Goal: Task Accomplishment & Management: Use online tool/utility

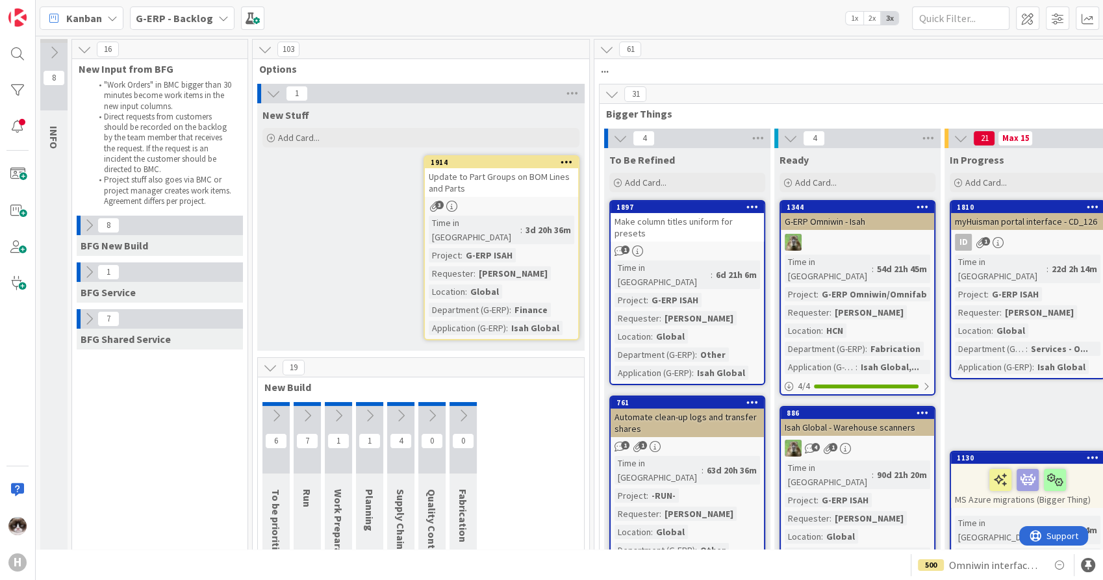
click at [188, 16] on b "G-ERP - Backlog" at bounding box center [174, 18] width 77 height 13
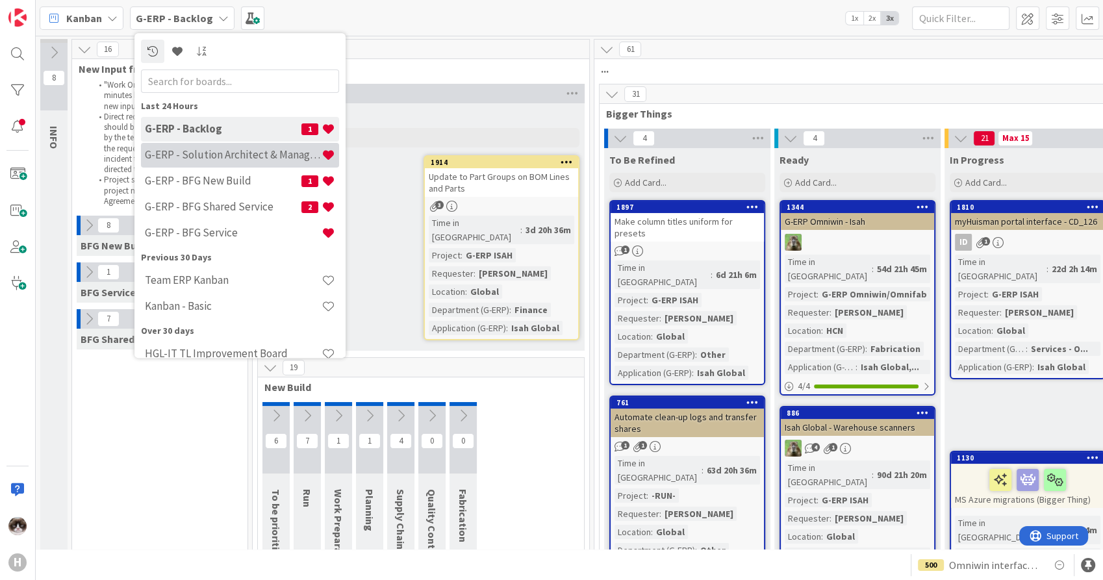
click at [223, 153] on h4 "G-ERP - Solution Architect & Management" at bounding box center [233, 155] width 177 height 13
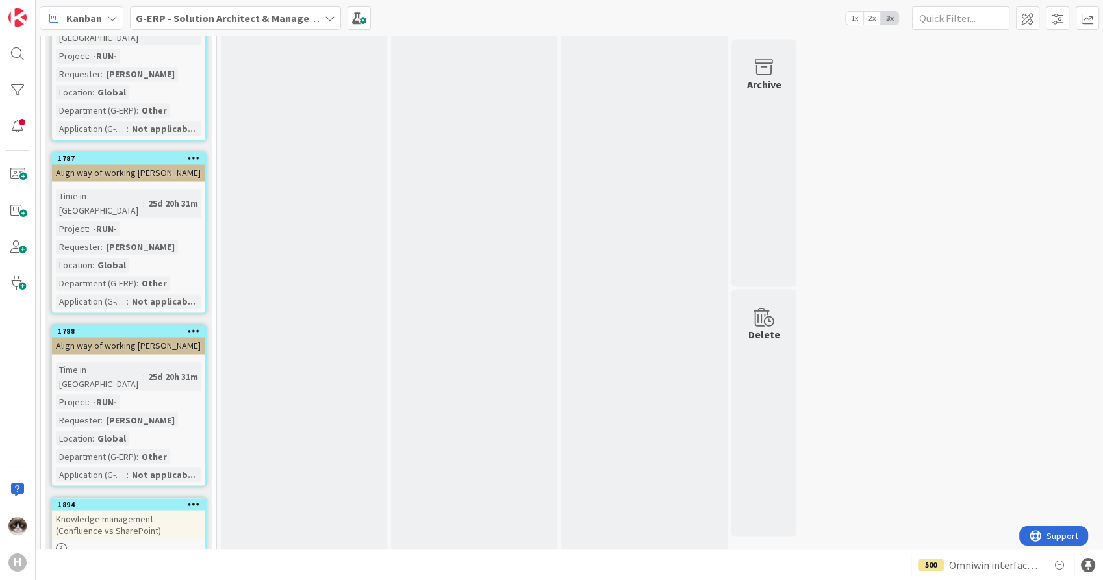
scroll to position [2168, 0]
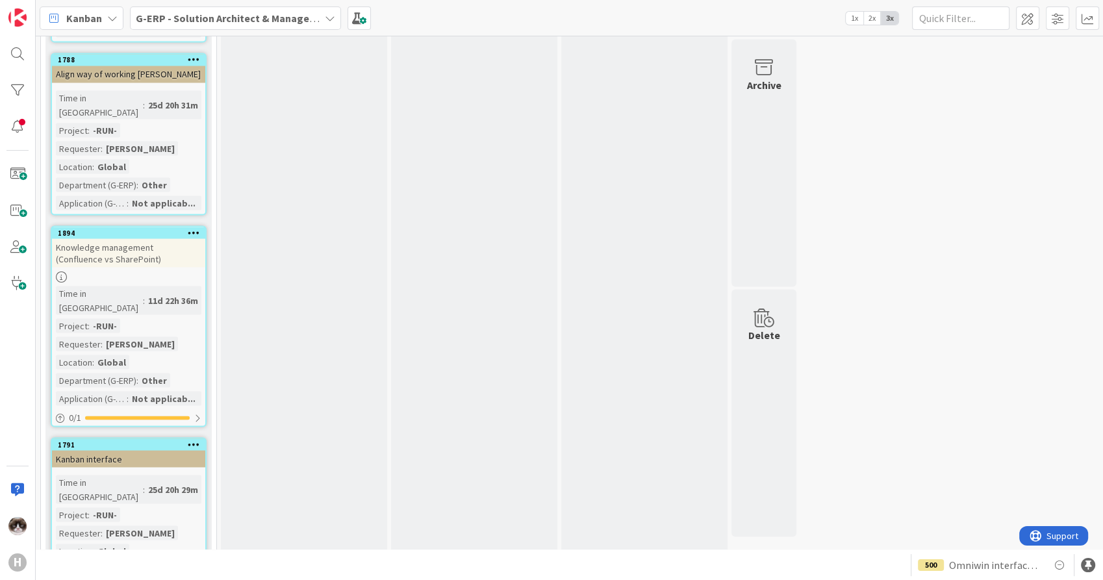
scroll to position [2496, 0]
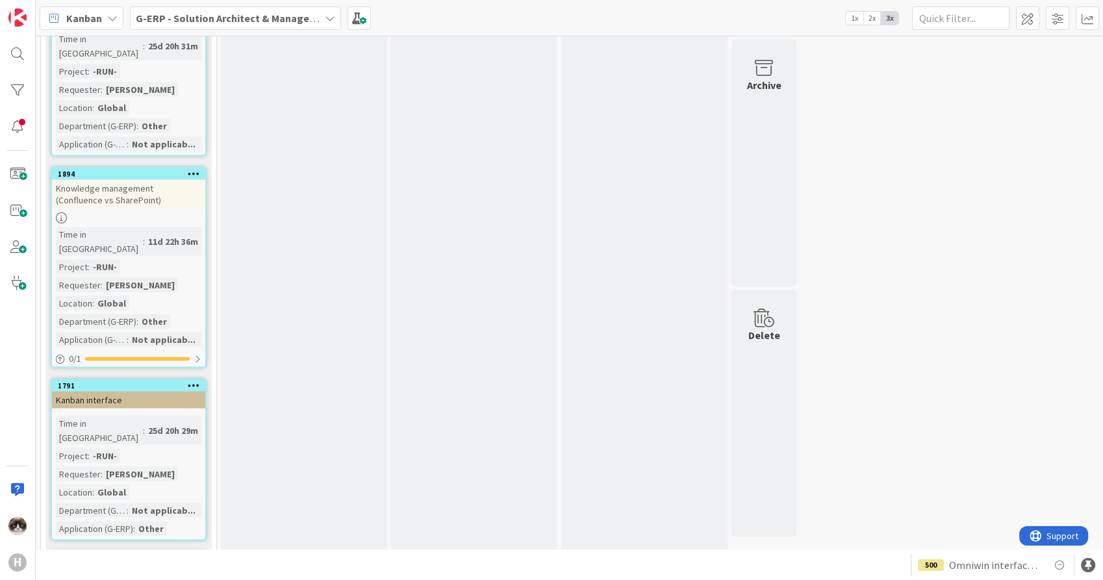
click at [174, 564] on div "Study new employee regulation for the team" at bounding box center [128, 578] width 153 height 29
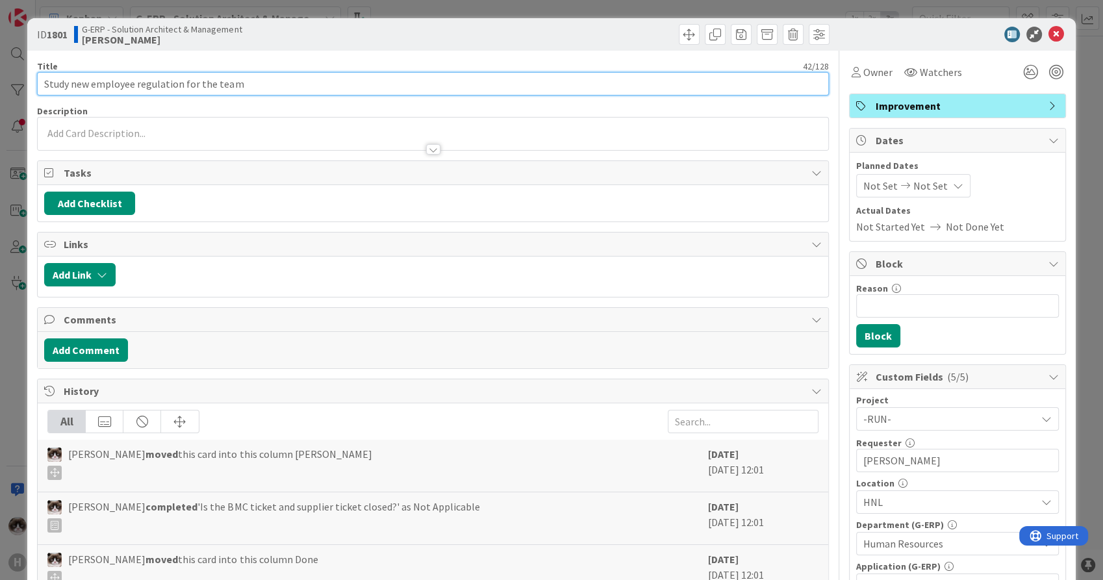
click at [269, 83] on input "Study new employee regulation for the team" at bounding box center [432, 83] width 791 height 23
type input "Study new employee regulation for the team + parental leaves for [PERSON_NAME]"
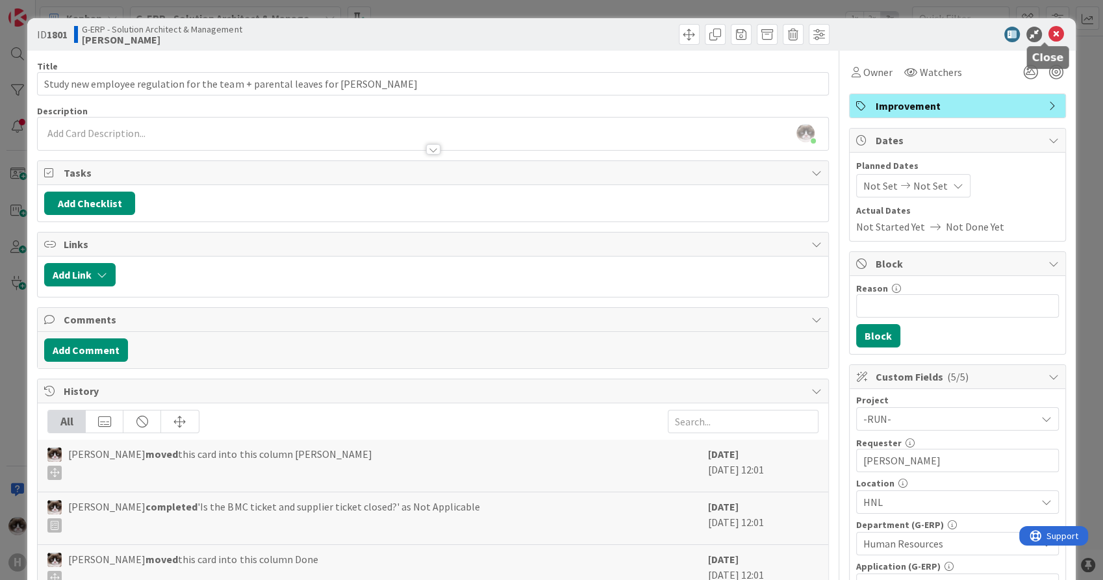
click at [1049, 27] on icon at bounding box center [1057, 35] width 16 height 16
